Goal: Book appointment/travel/reservation

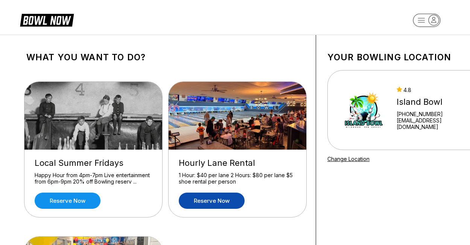
click at [209, 199] on link "Reserve now" at bounding box center [212, 200] width 66 height 16
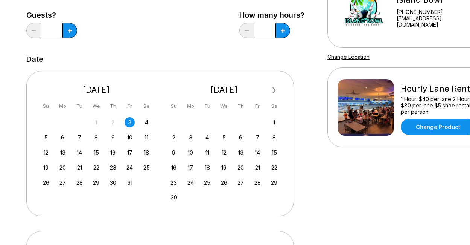
scroll to position [113, 0]
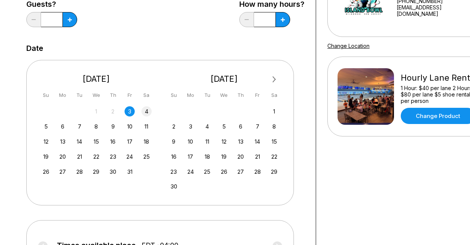
click at [146, 109] on div "4" at bounding box center [146, 111] width 10 height 10
click at [68, 21] on icon at bounding box center [70, 20] width 4 height 4
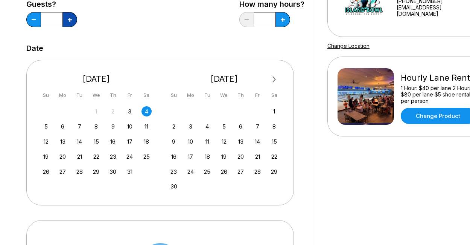
click at [68, 21] on icon at bounding box center [70, 20] width 4 height 4
type input "*"
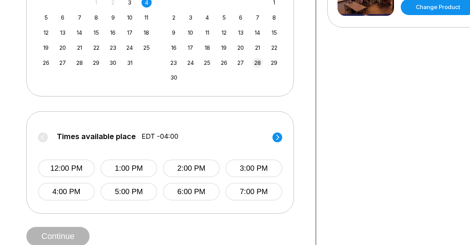
scroll to position [226, 0]
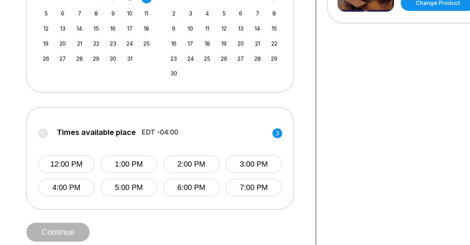
click at [62, 235] on span "Continue" at bounding box center [57, 232] width 63 height 8
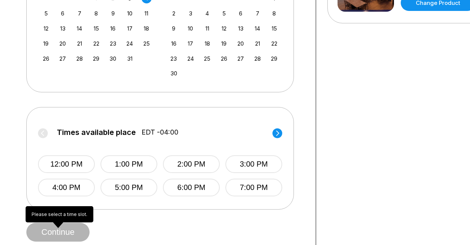
click at [65, 234] on span "Continue" at bounding box center [57, 232] width 63 height 8
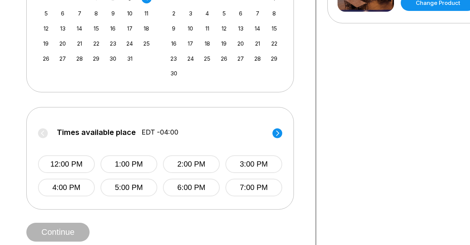
click at [276, 130] on circle at bounding box center [277, 133] width 10 height 10
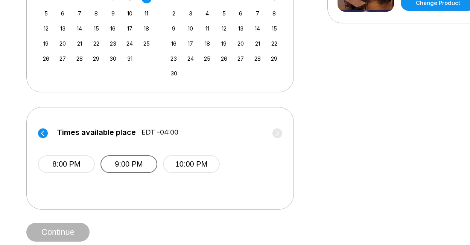
click at [118, 161] on button "9:00 PM" at bounding box center [128, 164] width 57 height 18
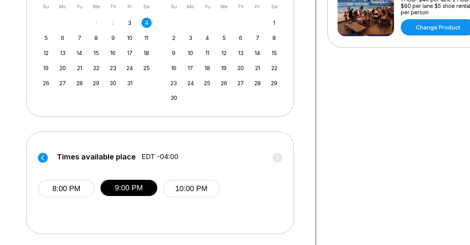
scroll to position [188, 0]
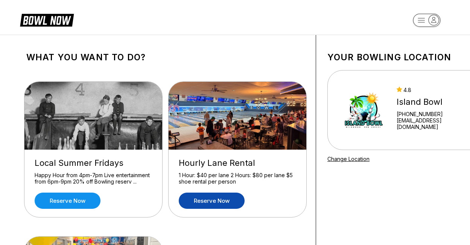
click at [206, 198] on link "Reserve now" at bounding box center [212, 200] width 66 height 16
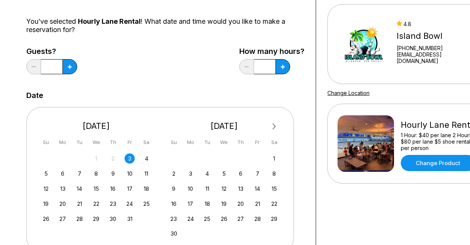
scroll to position [75, 0]
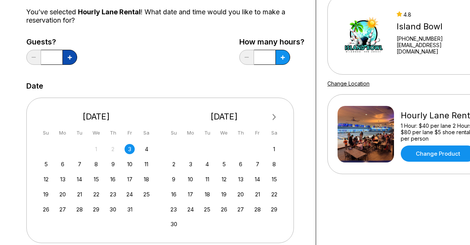
click at [71, 56] on icon at bounding box center [70, 57] width 4 height 4
click at [70, 58] on icon at bounding box center [70, 57] width 4 height 4
type input "*"
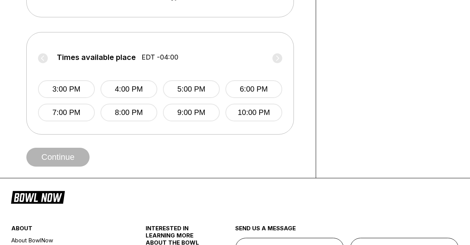
scroll to position [301, 0]
click at [119, 109] on button "8:00 PM" at bounding box center [128, 112] width 57 height 18
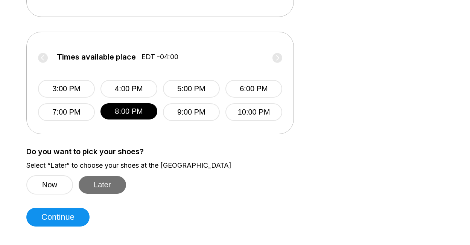
click at [108, 187] on button "Later" at bounding box center [102, 185] width 47 height 18
click at [102, 182] on button "Later" at bounding box center [102, 185] width 47 height 18
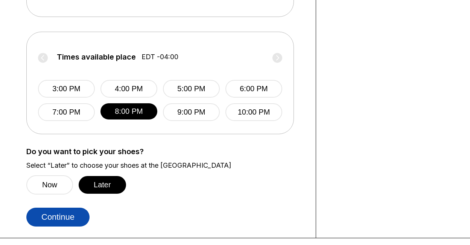
click at [71, 213] on button "Continue" at bounding box center [57, 216] width 63 height 19
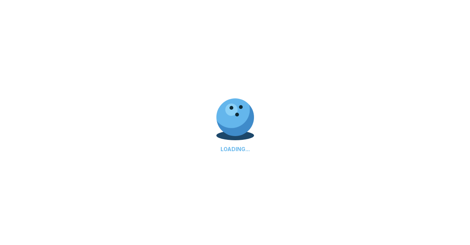
select select "**"
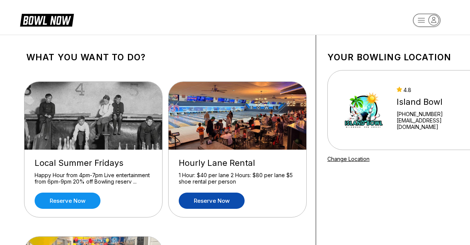
click at [214, 201] on link "Reserve now" at bounding box center [212, 200] width 66 height 16
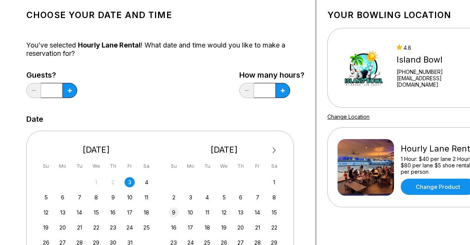
scroll to position [113, 0]
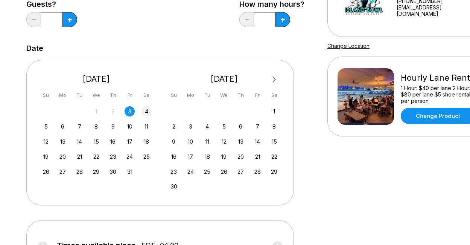
click at [146, 111] on div "4" at bounding box center [146, 111] width 10 height 10
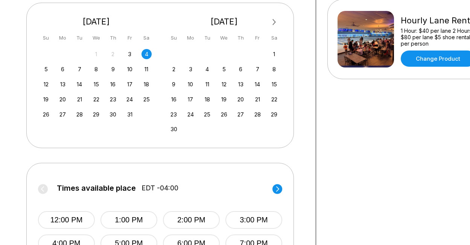
scroll to position [226, 0]
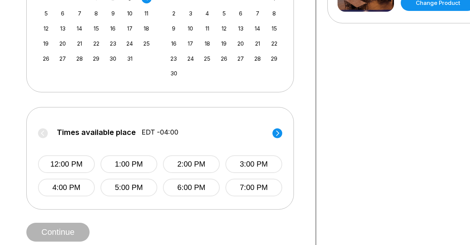
click at [275, 133] on circle at bounding box center [277, 133] width 10 height 10
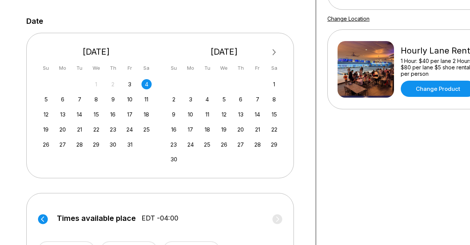
scroll to position [75, 0]
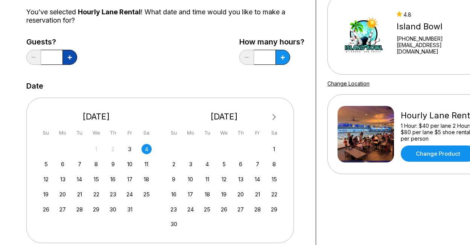
click at [72, 58] on button at bounding box center [69, 57] width 15 height 15
type input "*"
click at [282, 58] on icon at bounding box center [283, 57] width 4 height 4
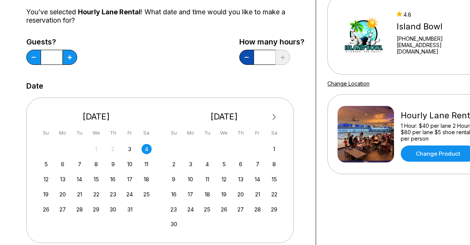
click at [247, 56] on button at bounding box center [246, 57] width 15 height 15
type input "*"
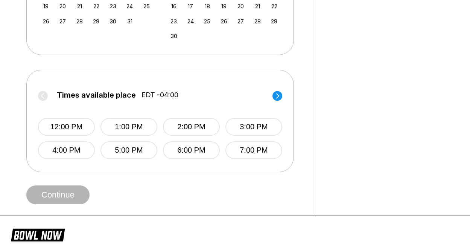
scroll to position [263, 0]
click at [277, 97] on icon at bounding box center [277, 95] width 3 height 5
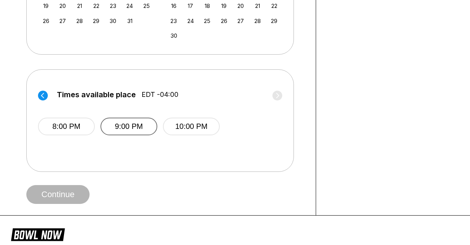
click at [128, 123] on button "9:00 PM" at bounding box center [128, 126] width 57 height 18
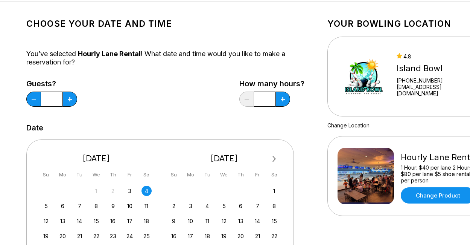
scroll to position [0, 0]
